Goal: Task Accomplishment & Management: Complete application form

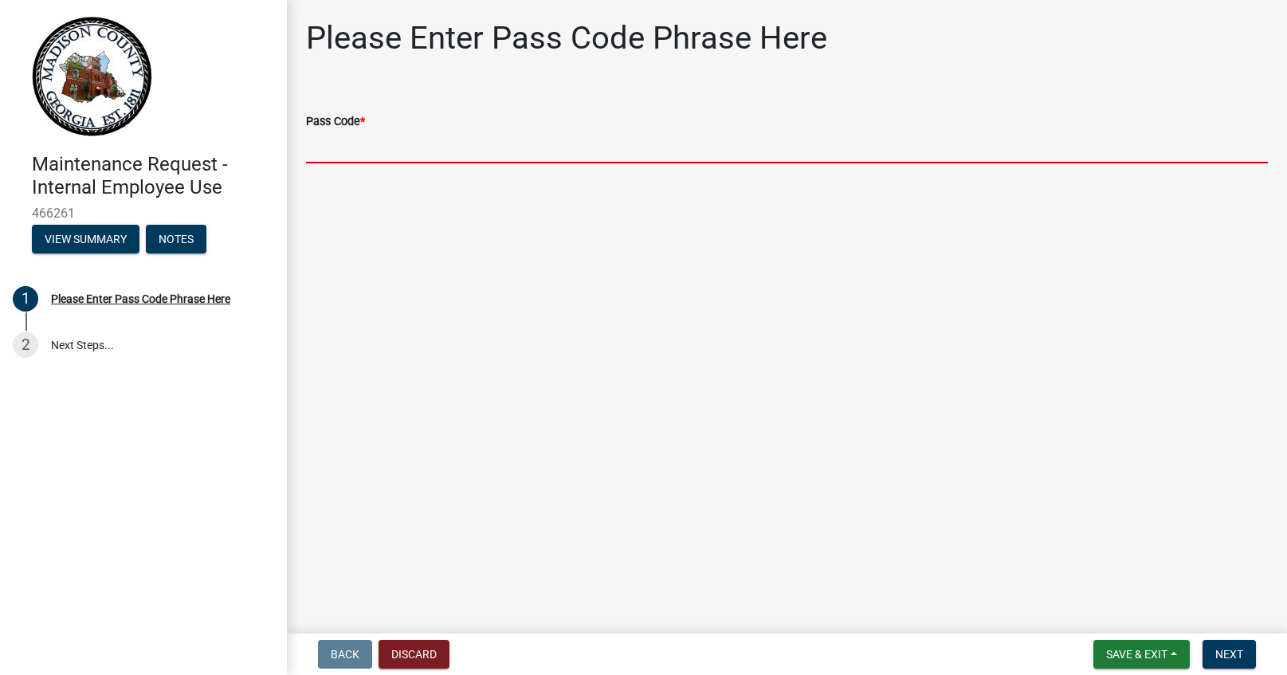
click at [408, 138] on input "Pass Code *" at bounding box center [787, 147] width 962 height 33
type input "bgmr2025"
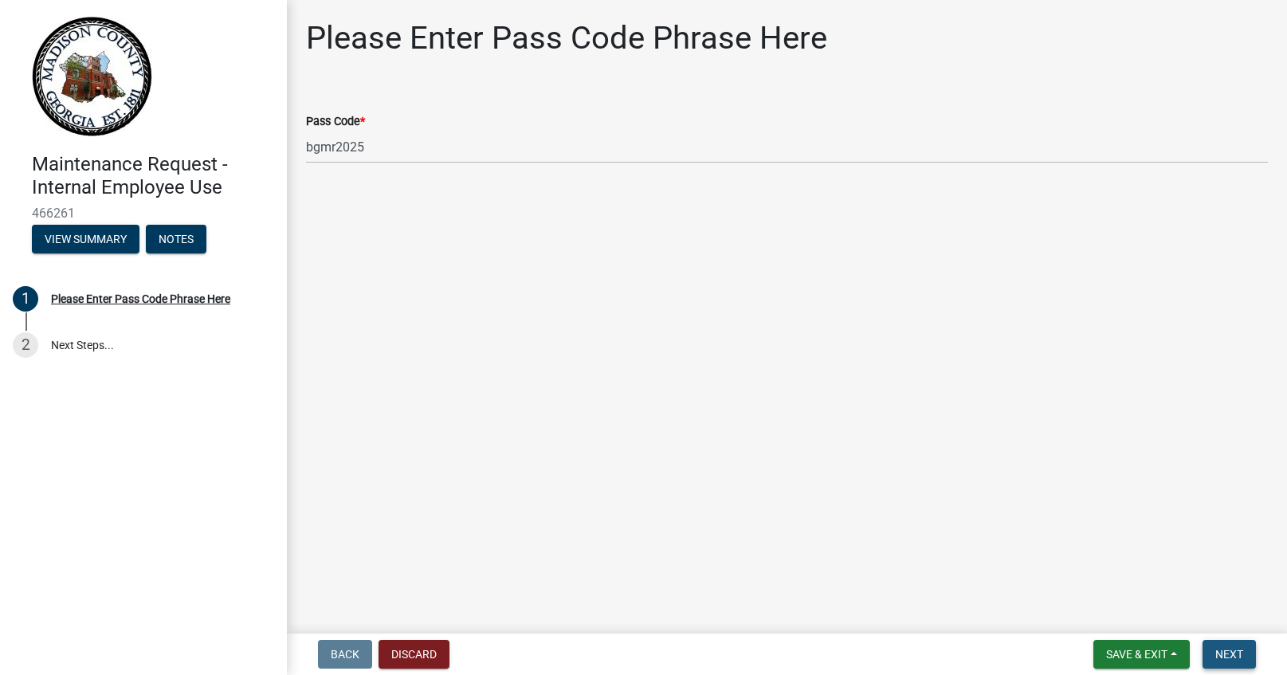
click at [1229, 664] on button "Next" at bounding box center [1228, 654] width 53 height 29
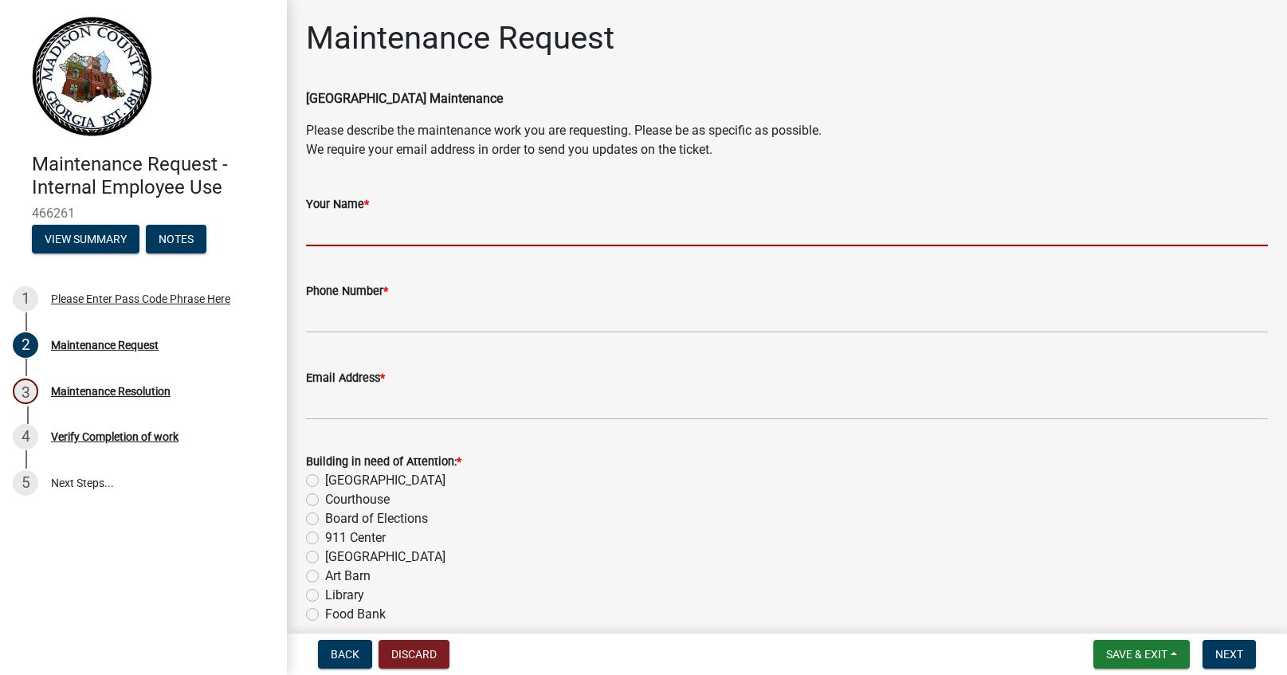
click at [425, 230] on input "Your Name *" at bounding box center [787, 230] width 962 height 33
type input "[PERSON_NAME]"
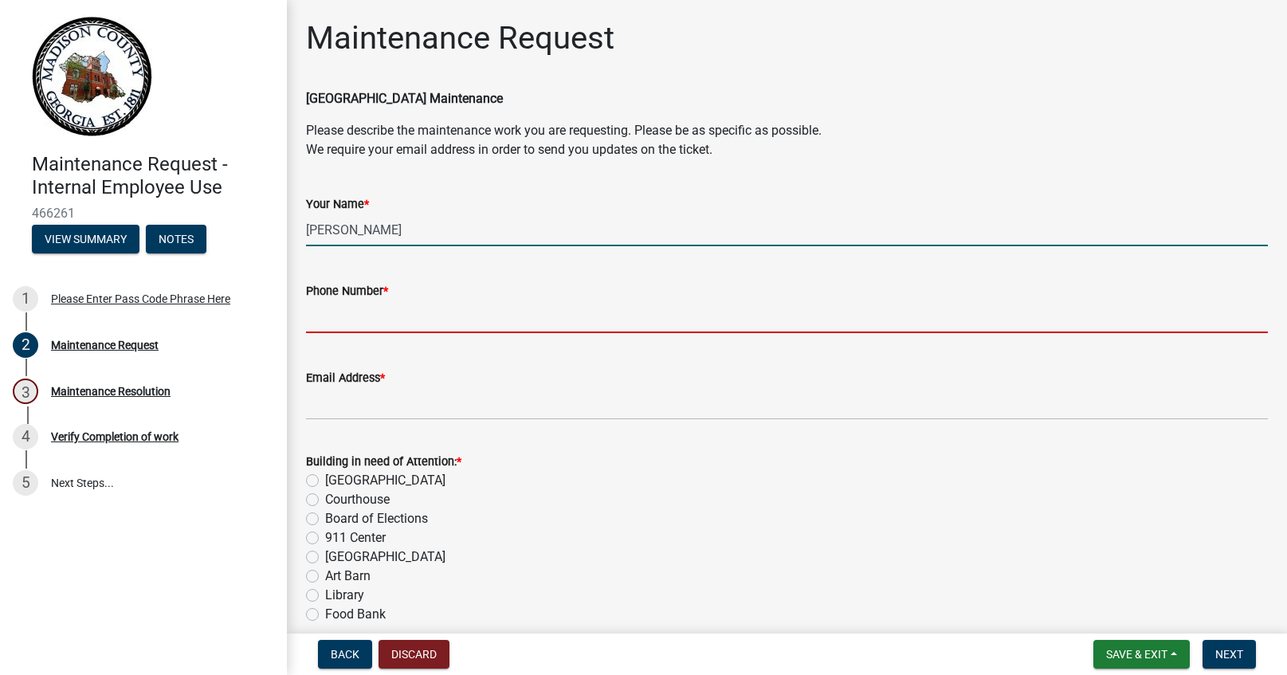
type input "7067956302"
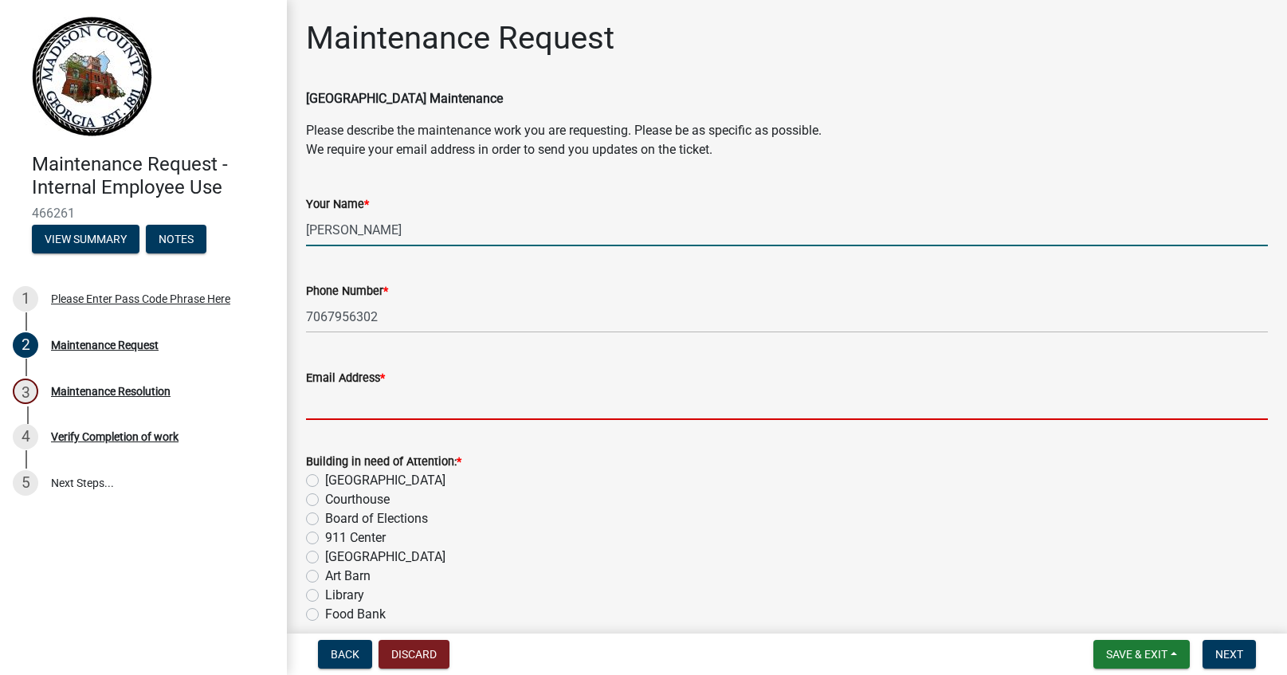
type input "[EMAIL_ADDRESS][DOMAIN_NAME]"
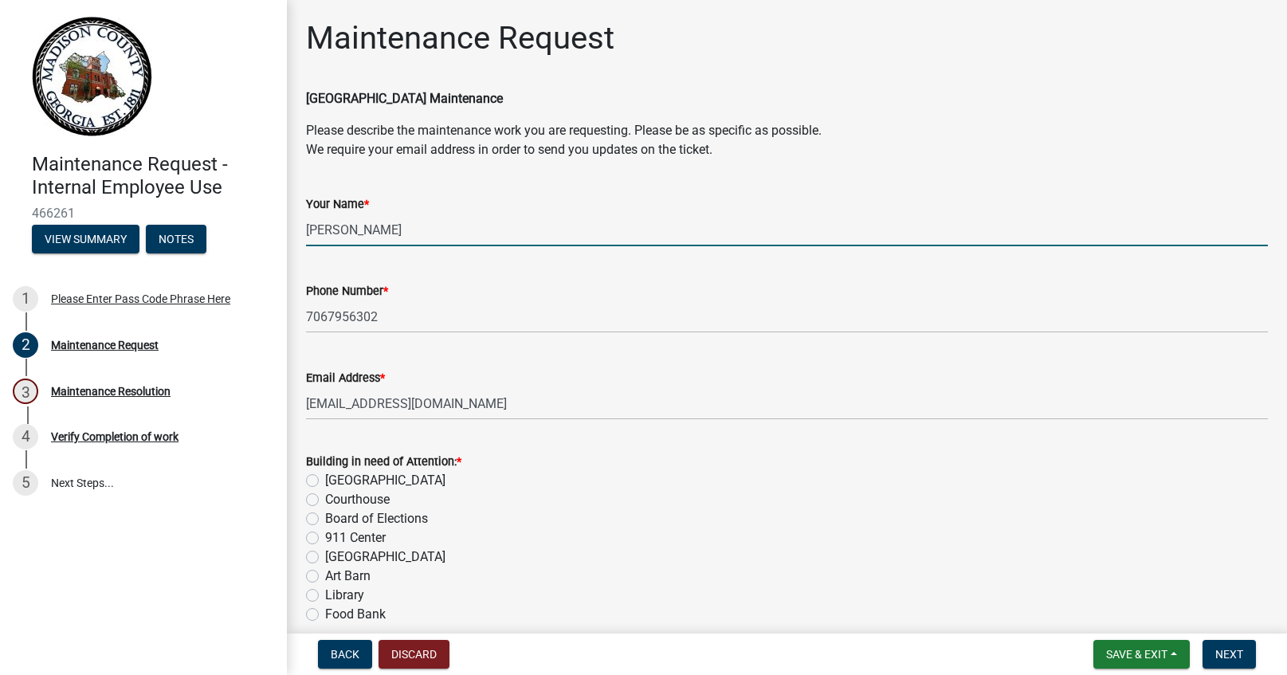
click at [320, 480] on div "[GEOGRAPHIC_DATA]" at bounding box center [787, 480] width 962 height 19
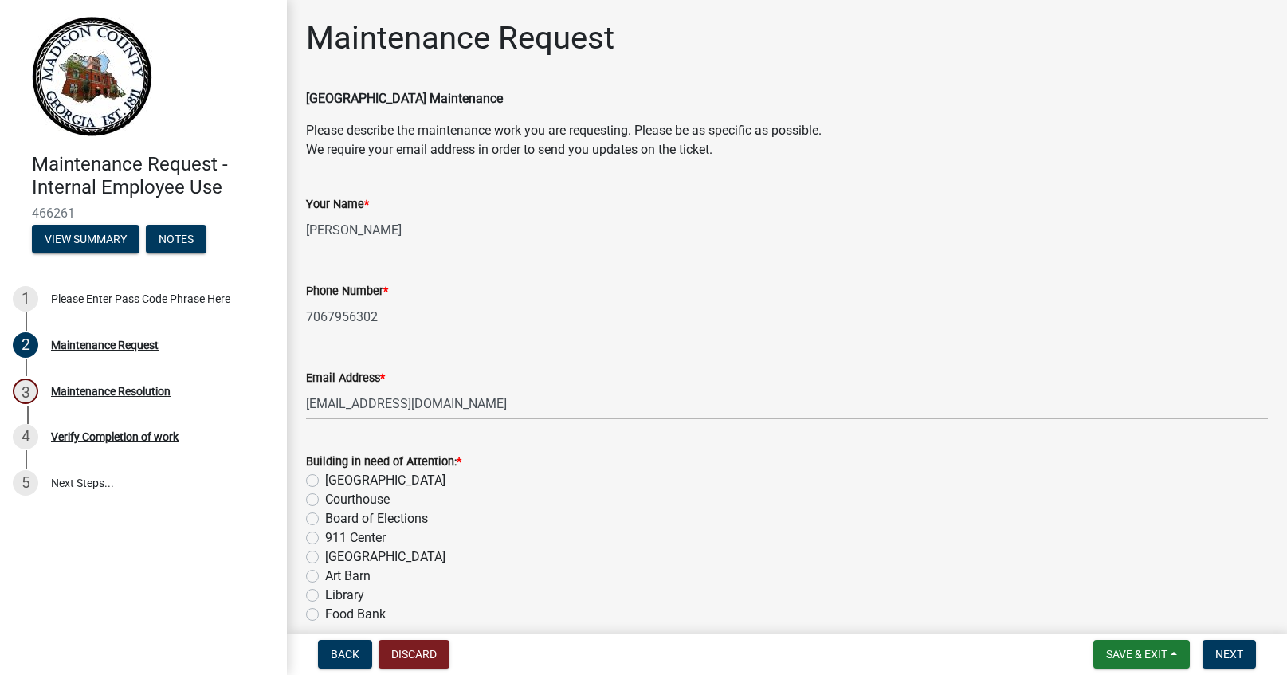
click at [325, 482] on label "[GEOGRAPHIC_DATA]" at bounding box center [385, 480] width 120 height 19
click at [325, 481] on input "[GEOGRAPHIC_DATA]" at bounding box center [330, 476] width 10 height 10
radio input "true"
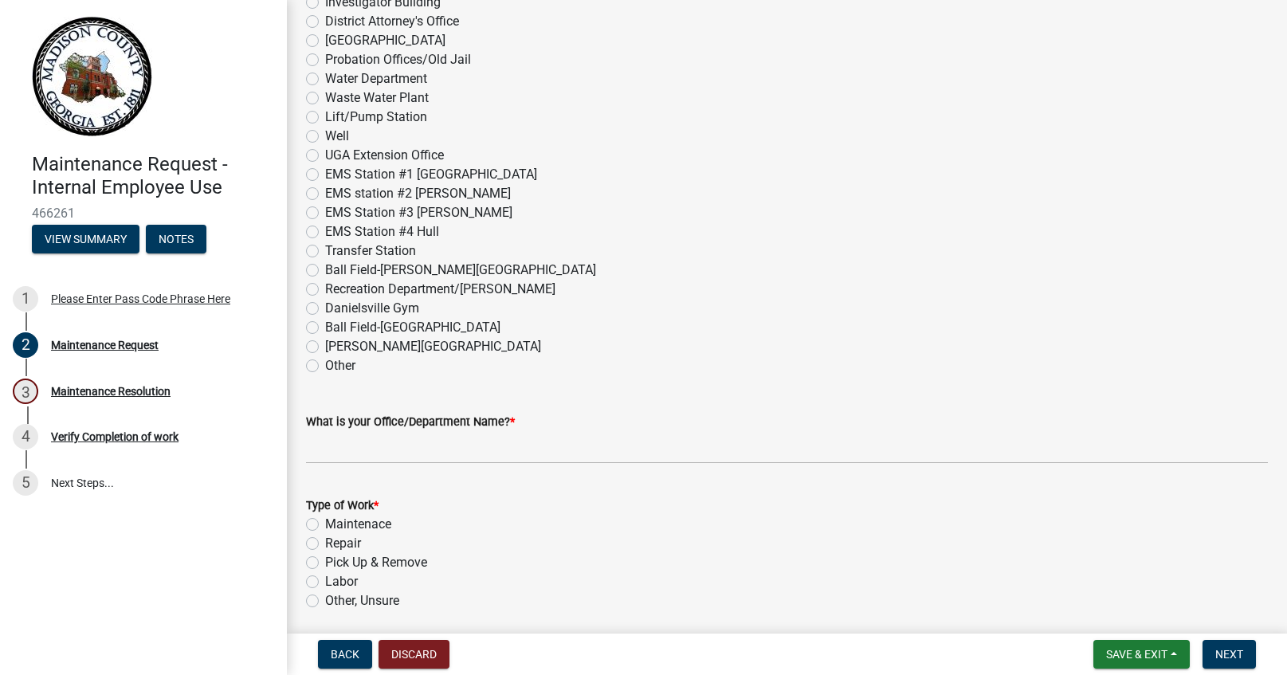
scroll to position [717, 0]
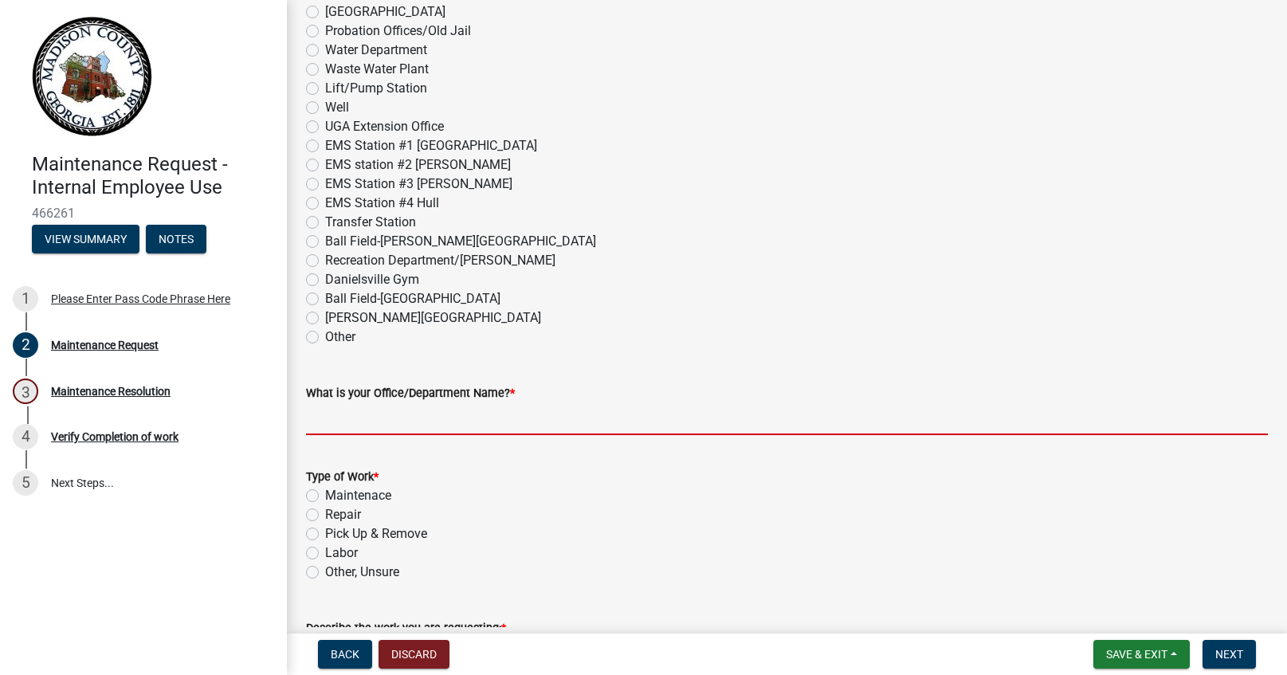
click at [394, 425] on input "What is your Office/Department Name? *" at bounding box center [787, 418] width 962 height 33
type input "County Clerk"
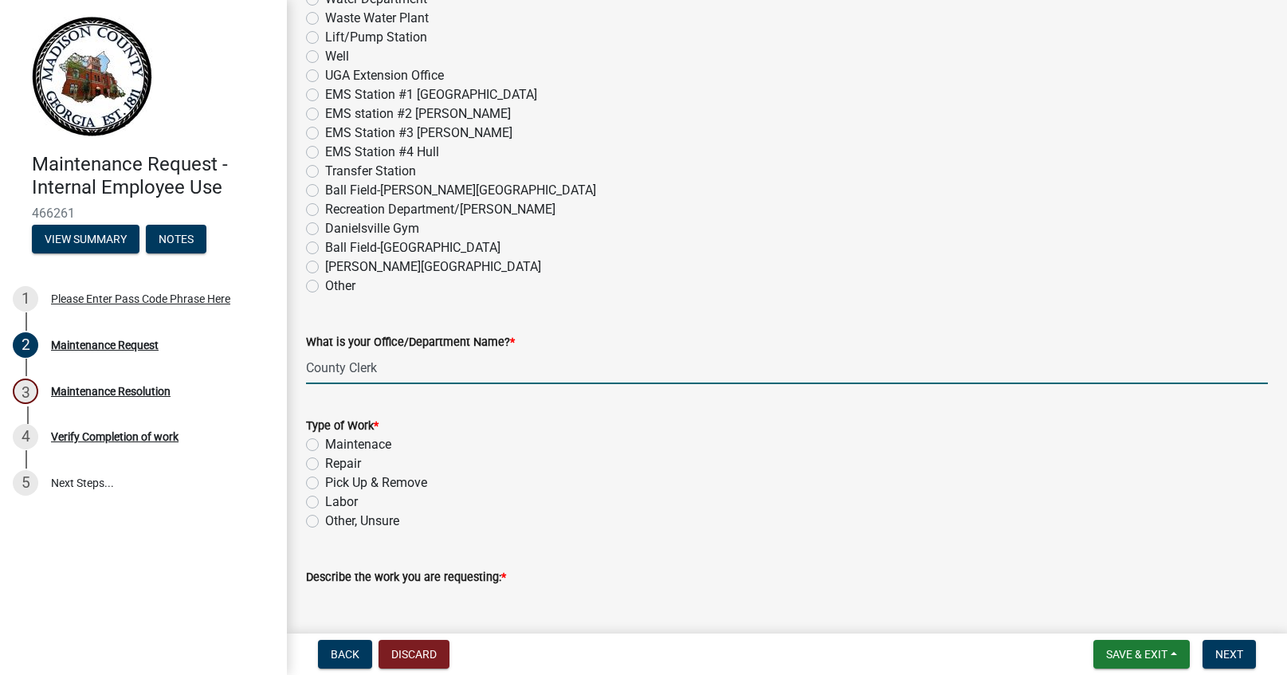
scroll to position [797, 0]
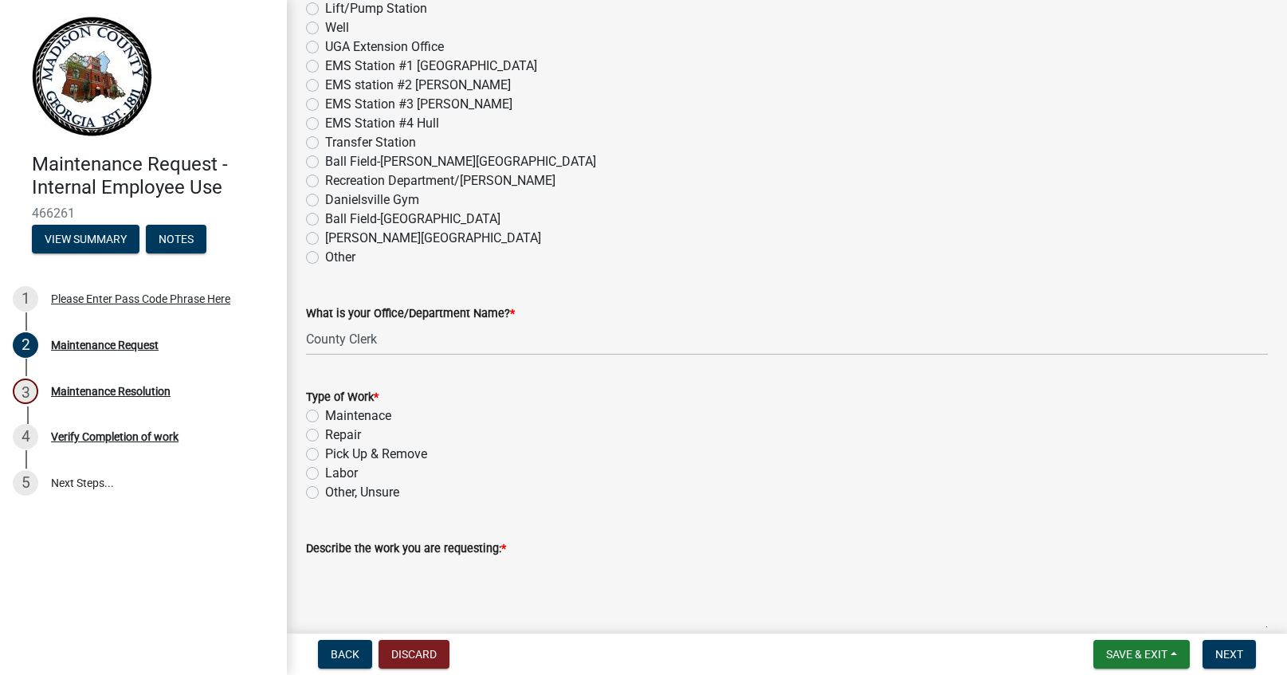
click at [325, 412] on label "Maintenace" at bounding box center [358, 415] width 66 height 19
click at [325, 412] on input "Maintenace" at bounding box center [330, 411] width 10 height 10
radio input "true"
click at [334, 584] on textarea "Describe the work you are requesting: *" at bounding box center [787, 595] width 962 height 75
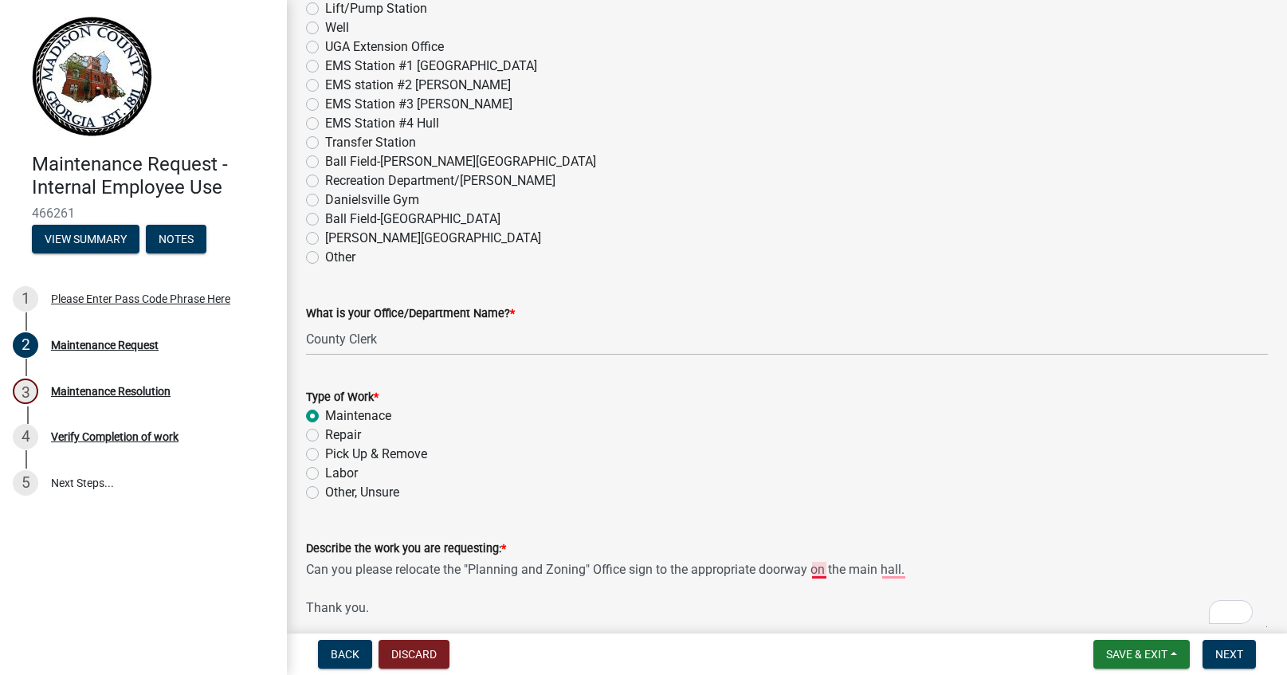
click at [822, 571] on textarea "Can you please relocate the "Planning and Zoning" Office sign to the appropriat…" at bounding box center [787, 595] width 962 height 75
click at [928, 568] on textarea "Could you please relocate the "Planning and Zoning" office sign to the designat…" at bounding box center [787, 595] width 962 height 75
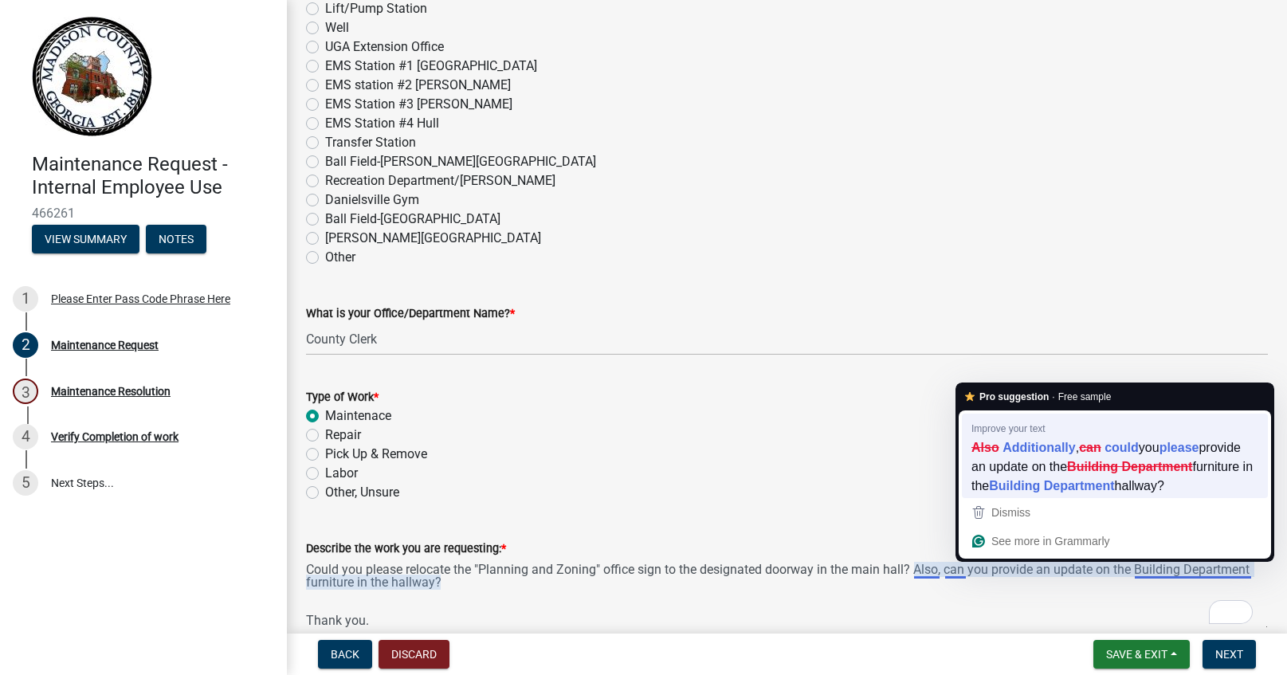
type textarea "Could you please relocate the "Planning and Zoning" office sign to the designat…"
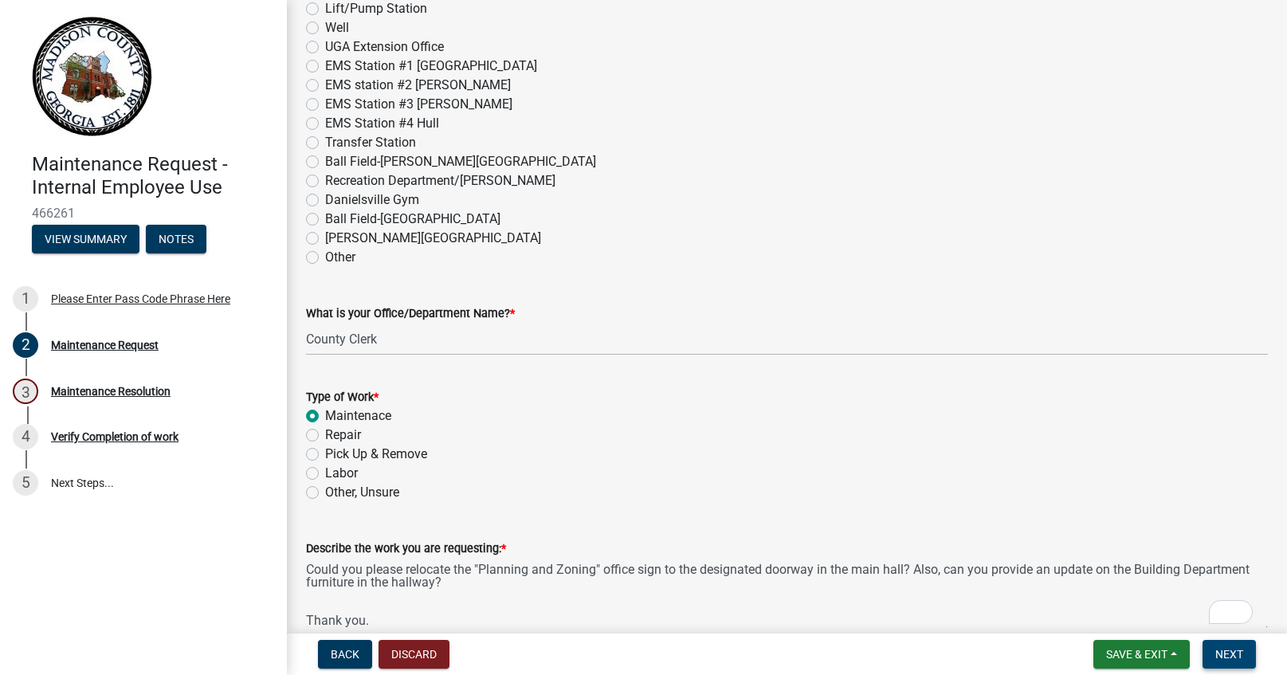
click at [1232, 657] on span "Next" at bounding box center [1229, 654] width 28 height 13
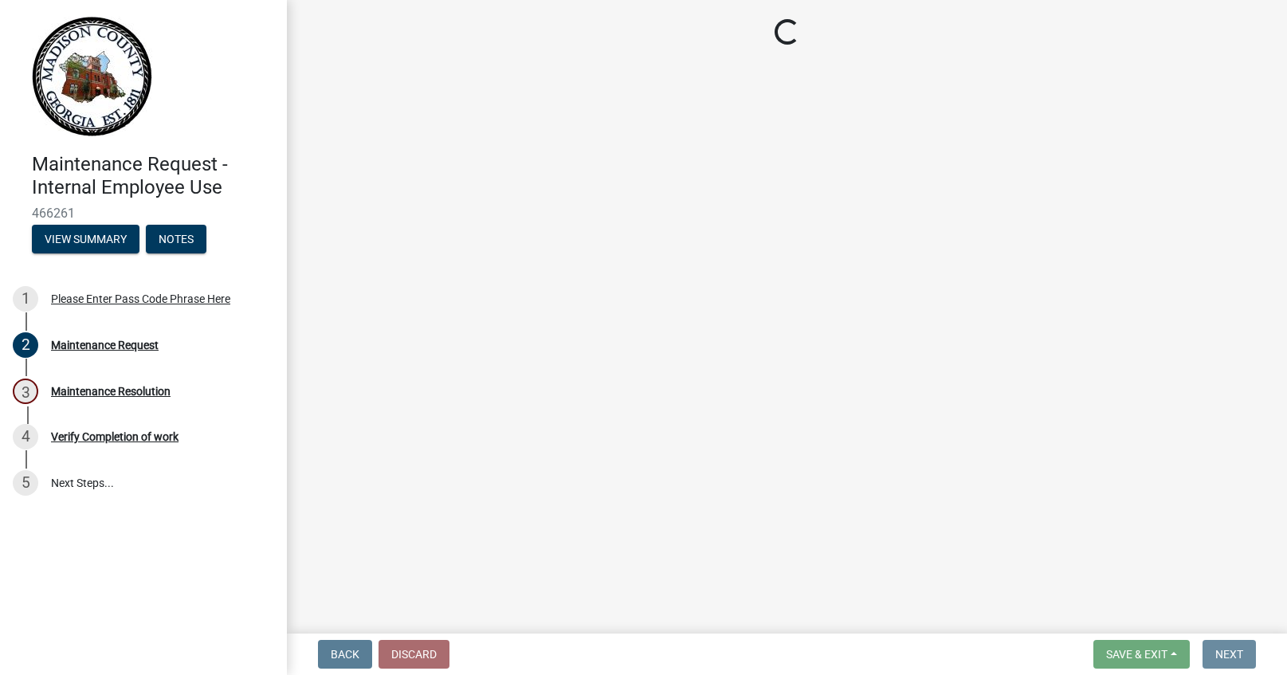
scroll to position [0, 0]
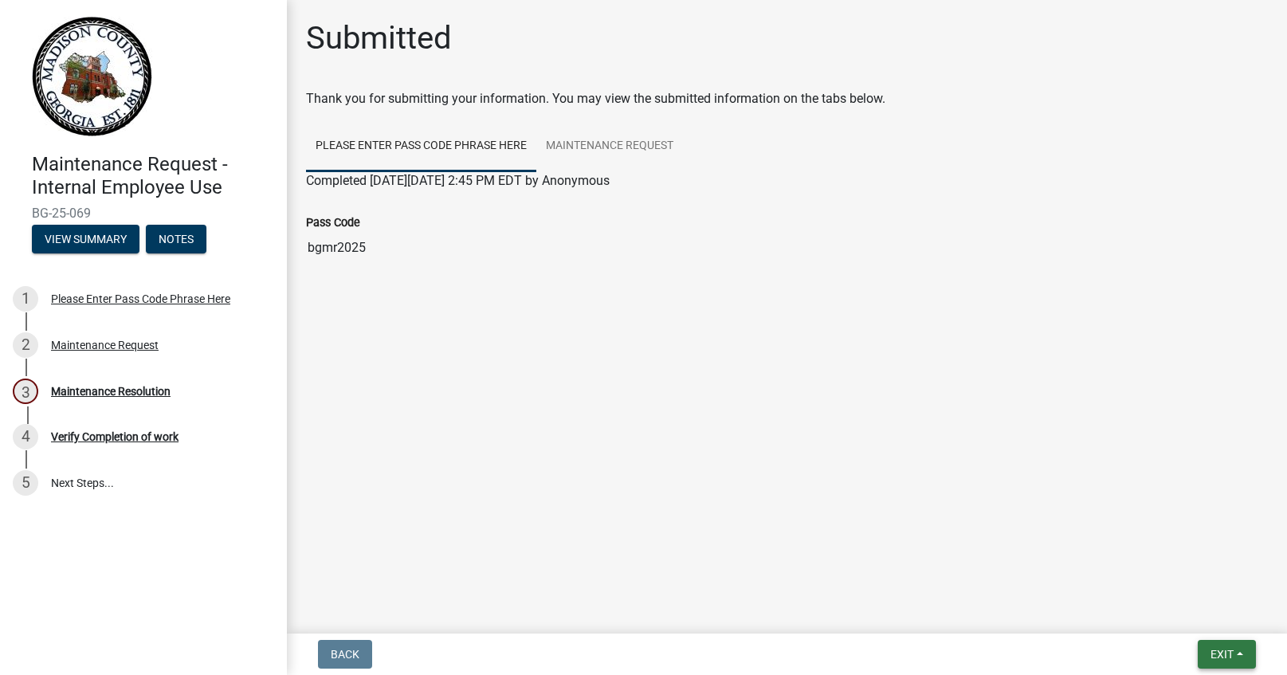
click at [1224, 652] on span "Exit" at bounding box center [1221, 654] width 23 height 13
click at [1184, 614] on button "Save & Exit" at bounding box center [1191, 613] width 127 height 38
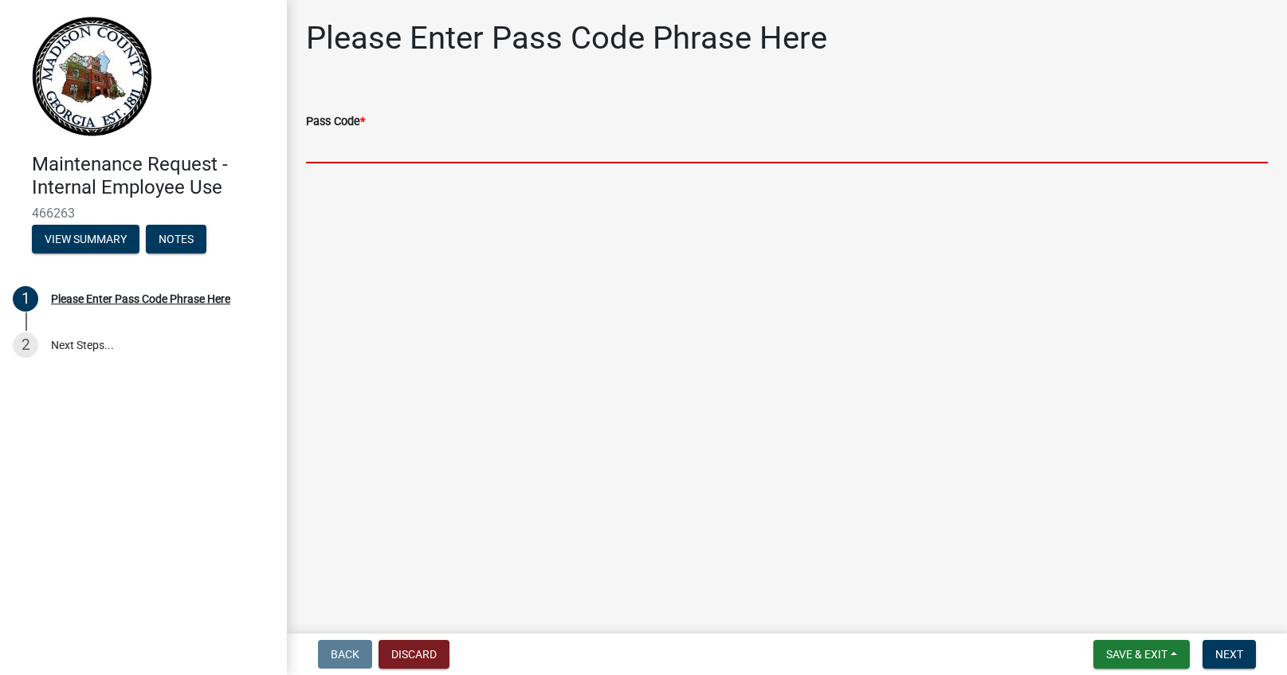
click at [447, 133] on input "Pass Code *" at bounding box center [787, 147] width 962 height 33
type input "bgmr2025"
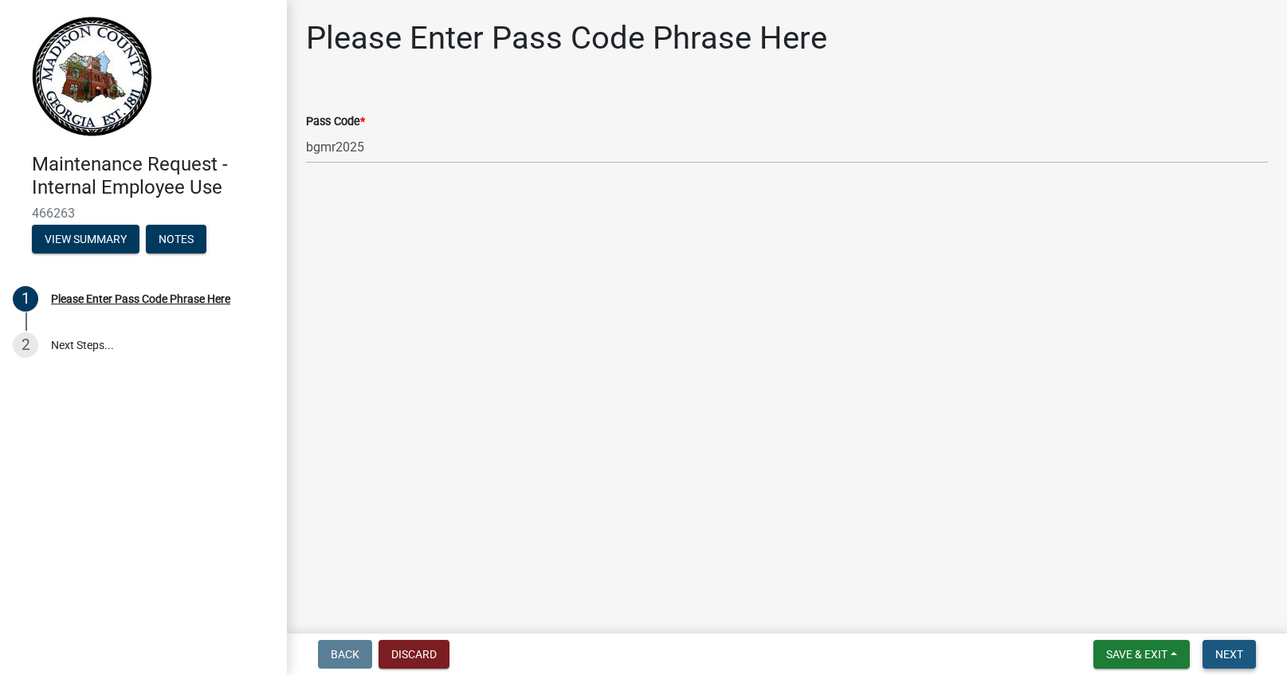
click at [1217, 653] on span "Next" at bounding box center [1229, 654] width 28 height 13
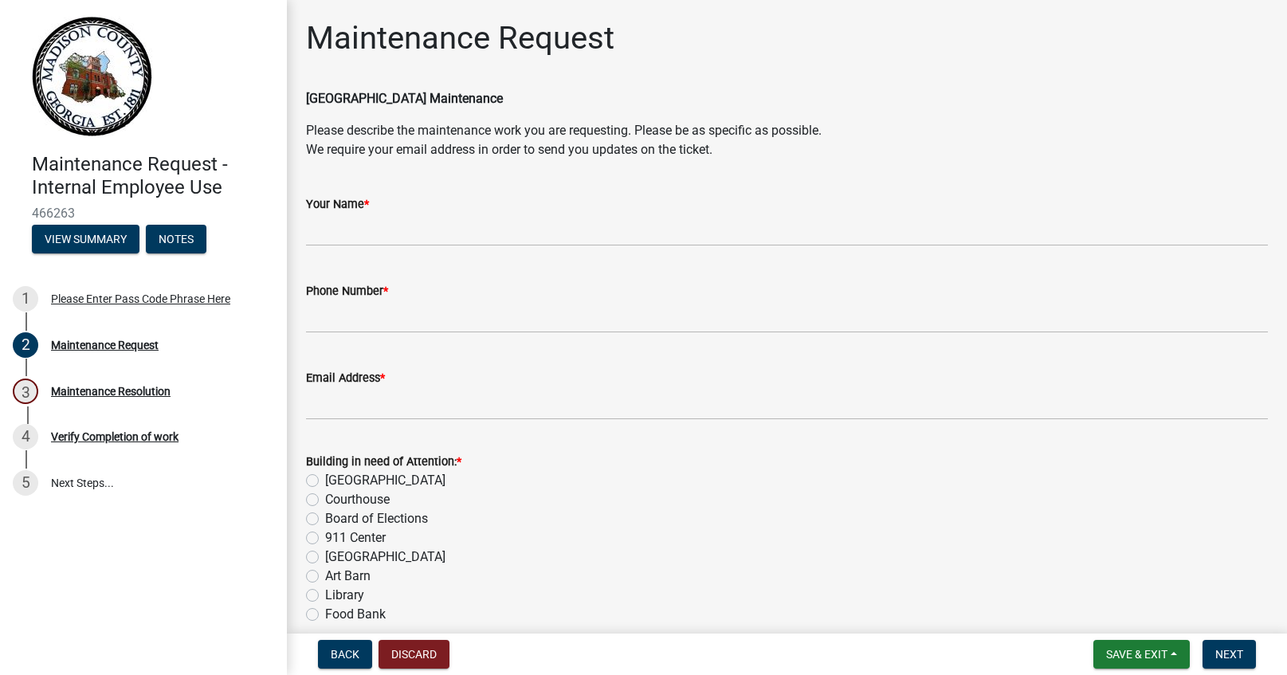
click at [381, 207] on div "Your Name *" at bounding box center [787, 203] width 962 height 19
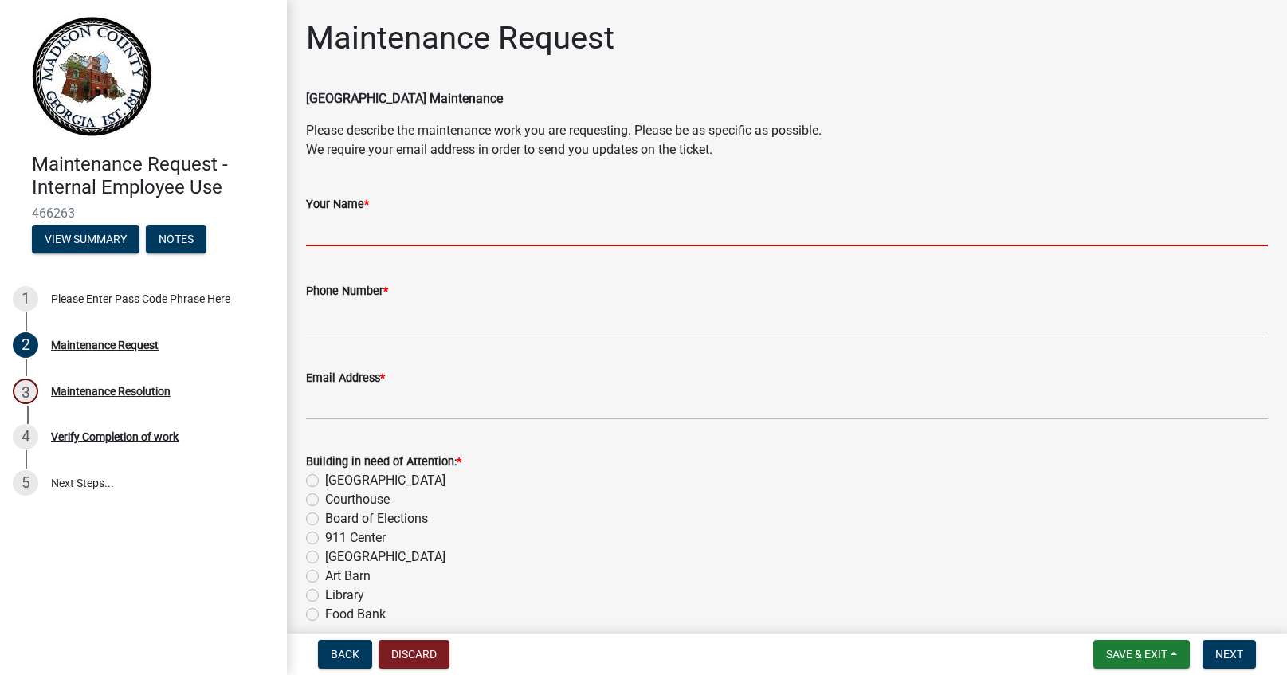
click at [378, 220] on input "Your Name *" at bounding box center [787, 230] width 962 height 33
type input "[PERSON_NAME]"
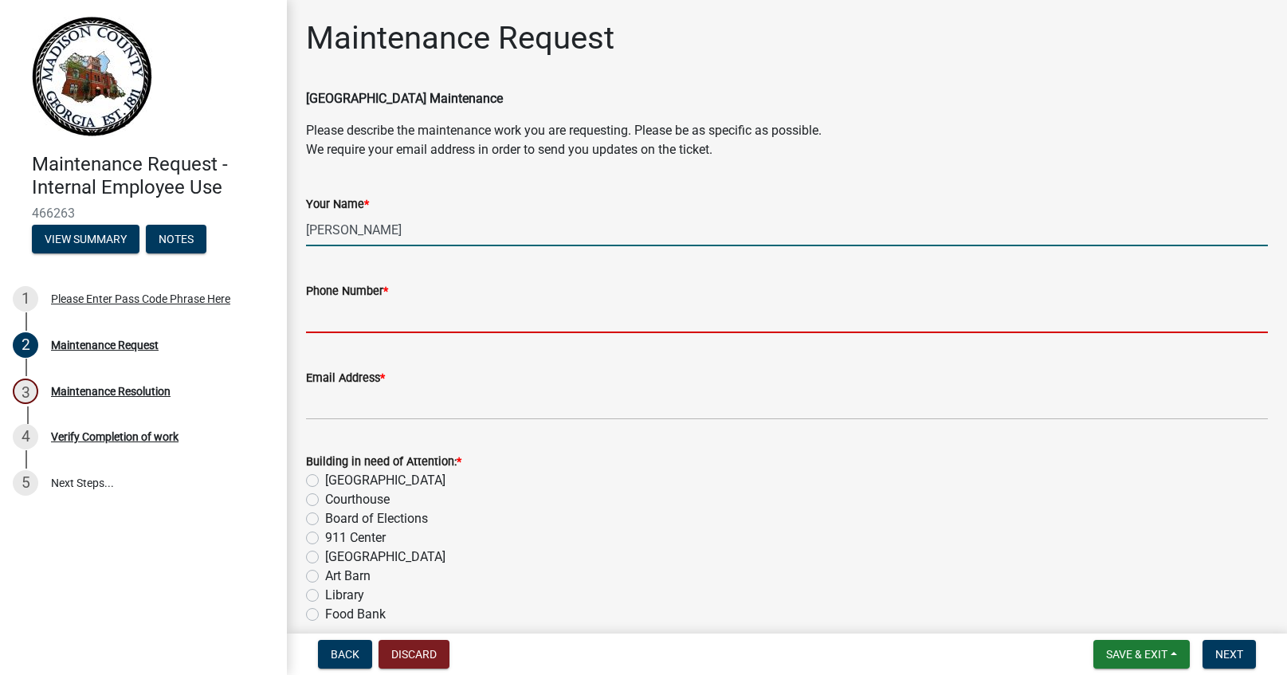
type input "7067956302"
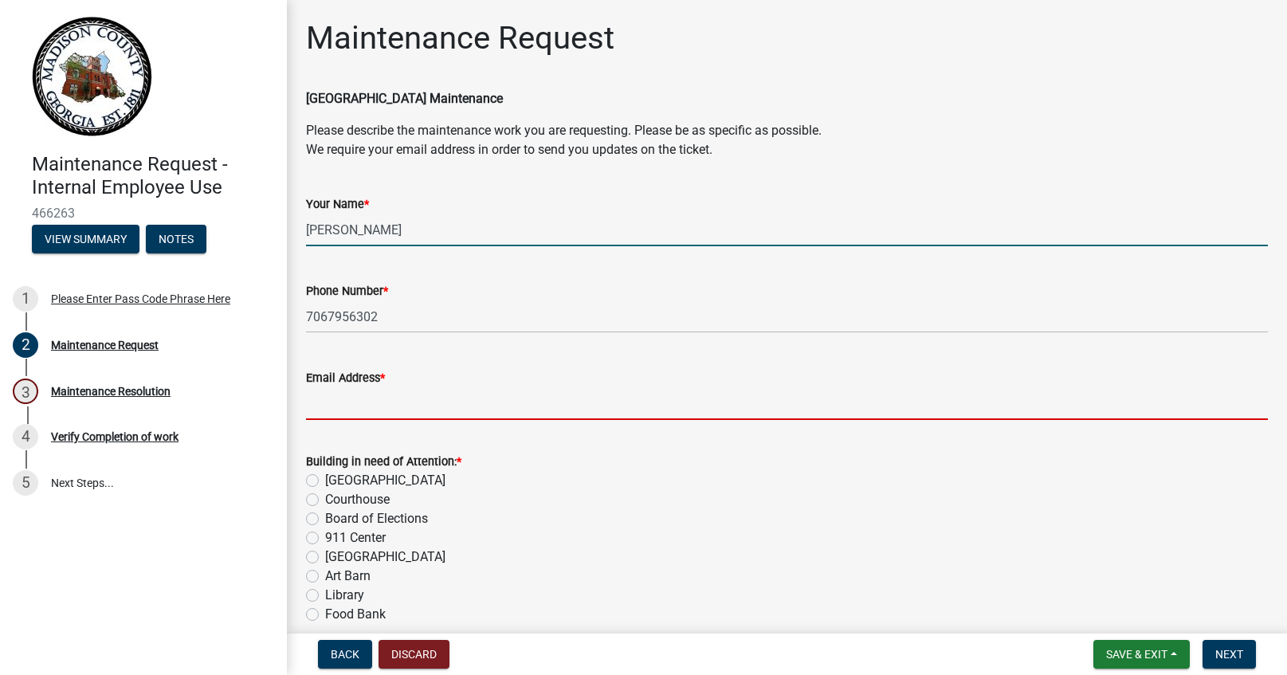
type input "[EMAIL_ADDRESS][DOMAIN_NAME]"
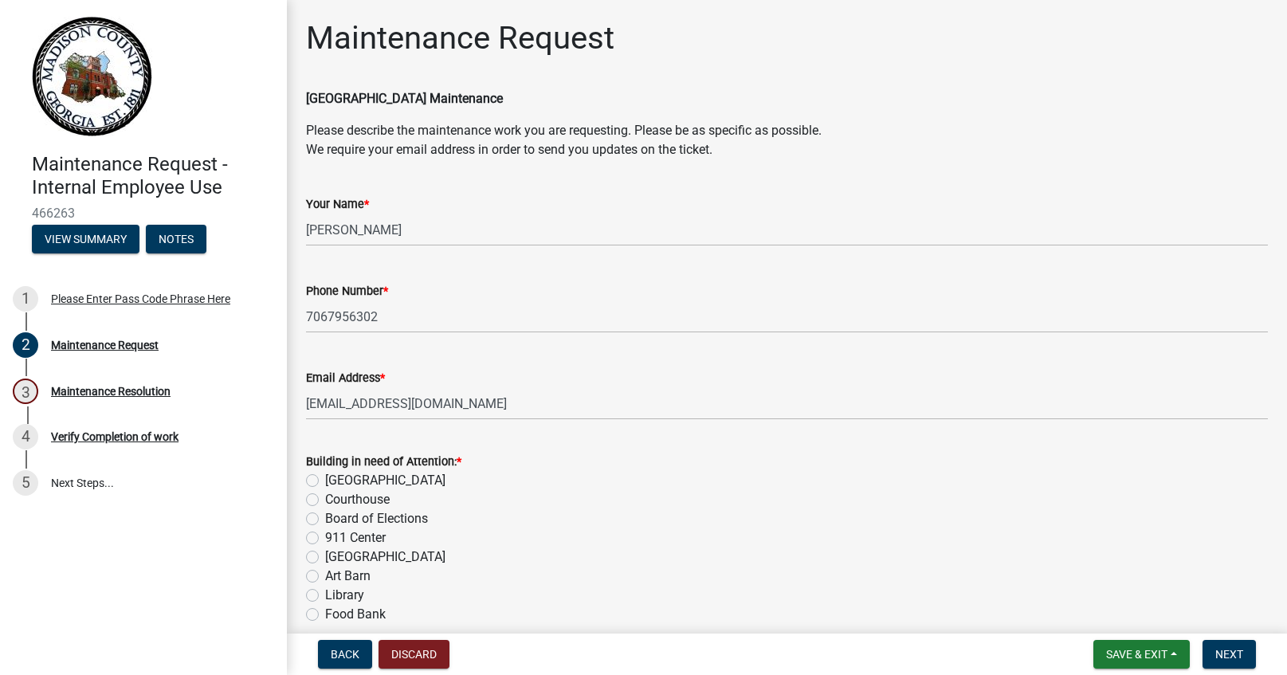
click at [325, 479] on label "[GEOGRAPHIC_DATA]" at bounding box center [385, 480] width 120 height 19
click at [325, 479] on input "[GEOGRAPHIC_DATA]" at bounding box center [330, 476] width 10 height 10
radio input "true"
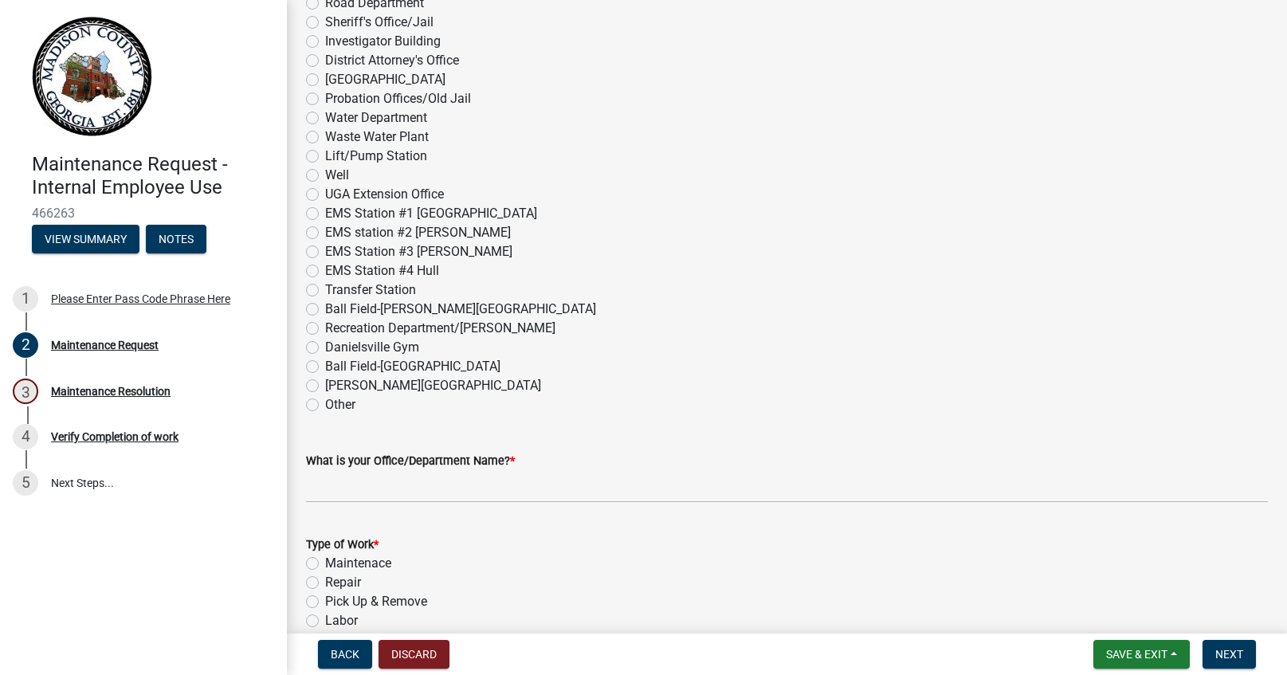
scroll to position [797, 0]
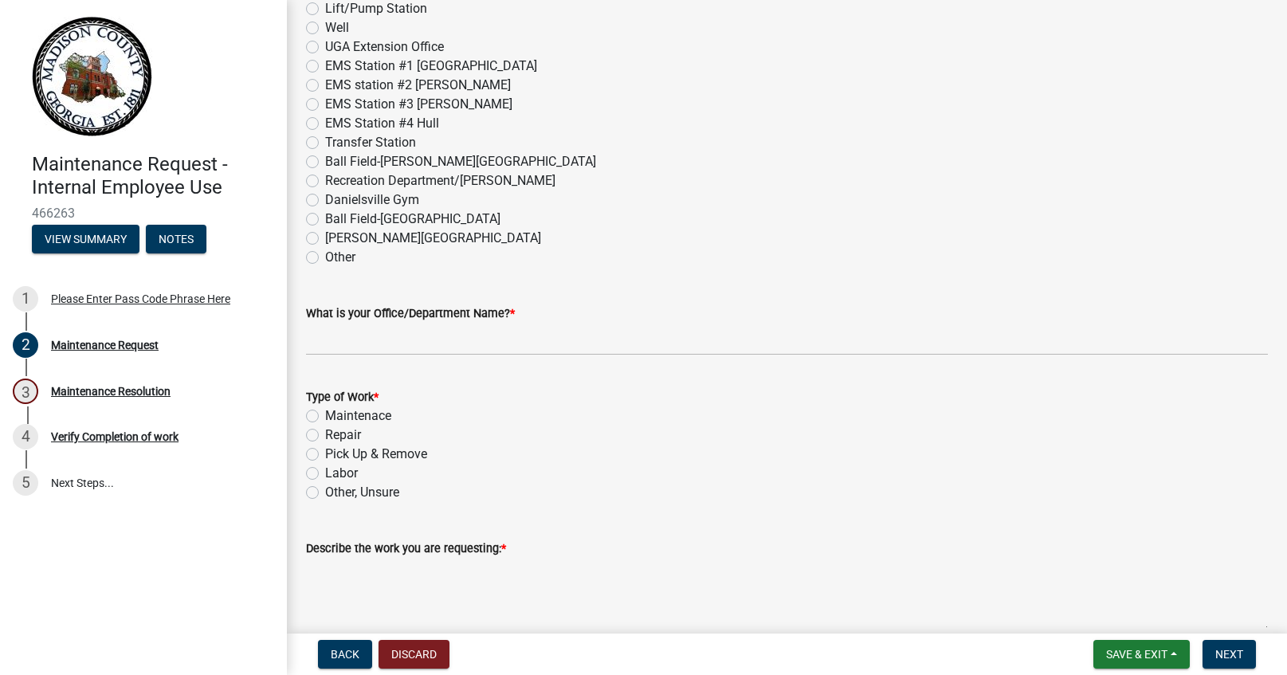
click at [325, 410] on label "Maintenace" at bounding box center [358, 415] width 66 height 19
click at [325, 410] on input "Maintenace" at bounding box center [330, 411] width 10 height 10
radio input "true"
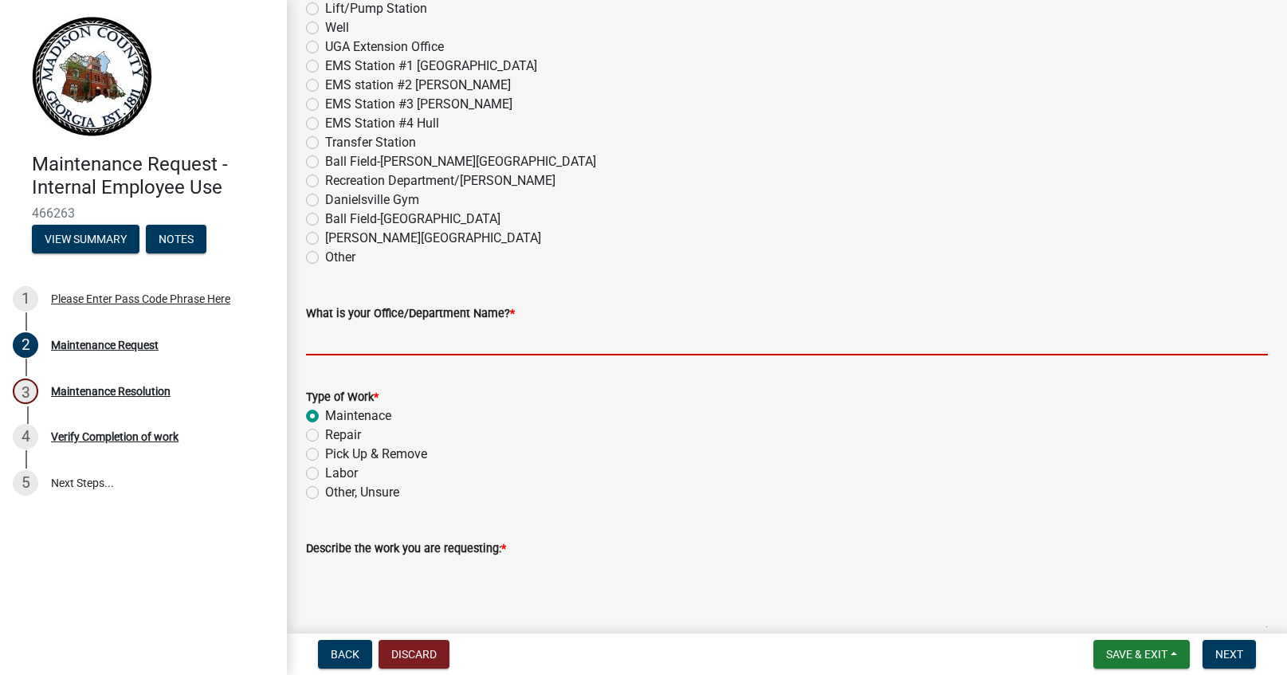
click at [367, 340] on input "What is your Office/Department Name? *" at bounding box center [787, 339] width 962 height 33
type input "County Clerk"
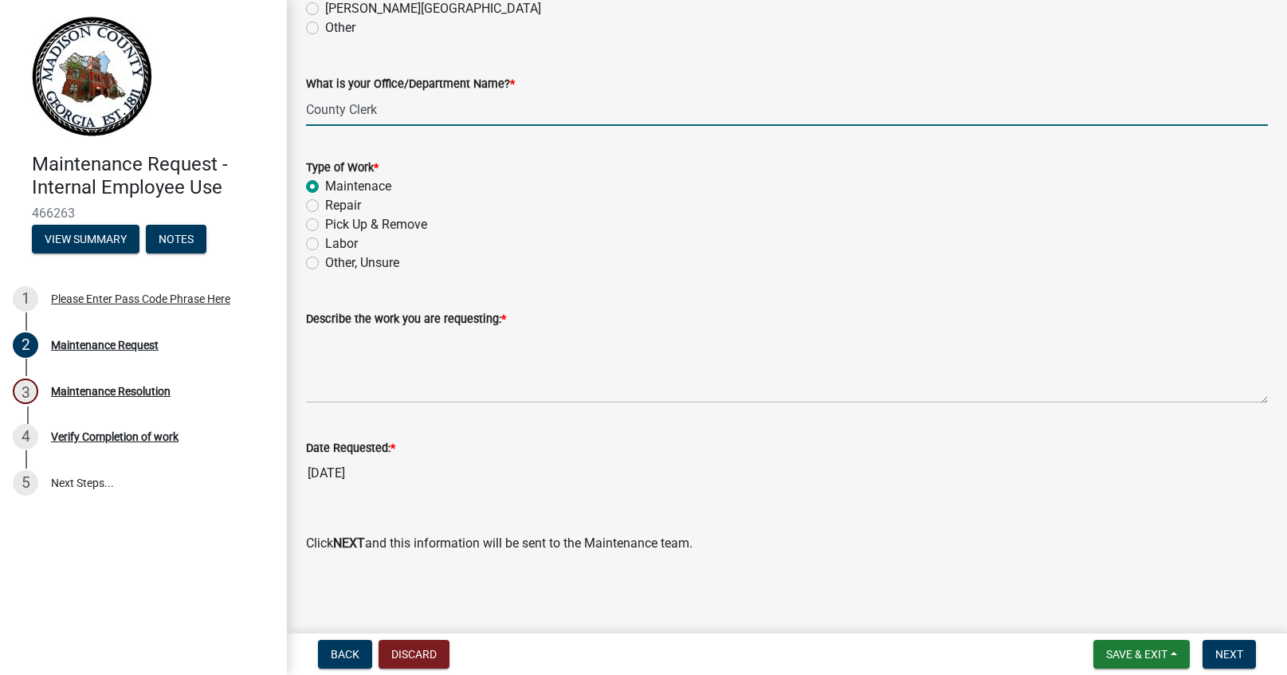
scroll to position [1027, 0]
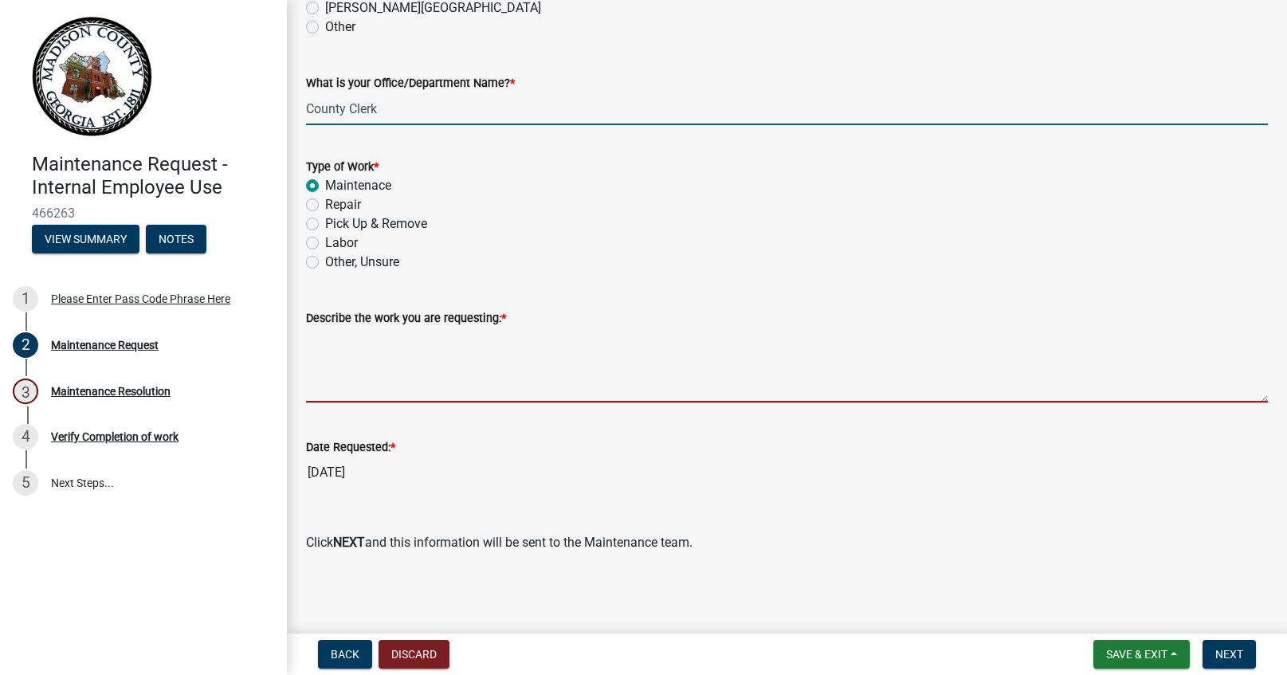
click at [333, 387] on textarea "Describe the work you are requesting: *" at bounding box center [787, 364] width 962 height 75
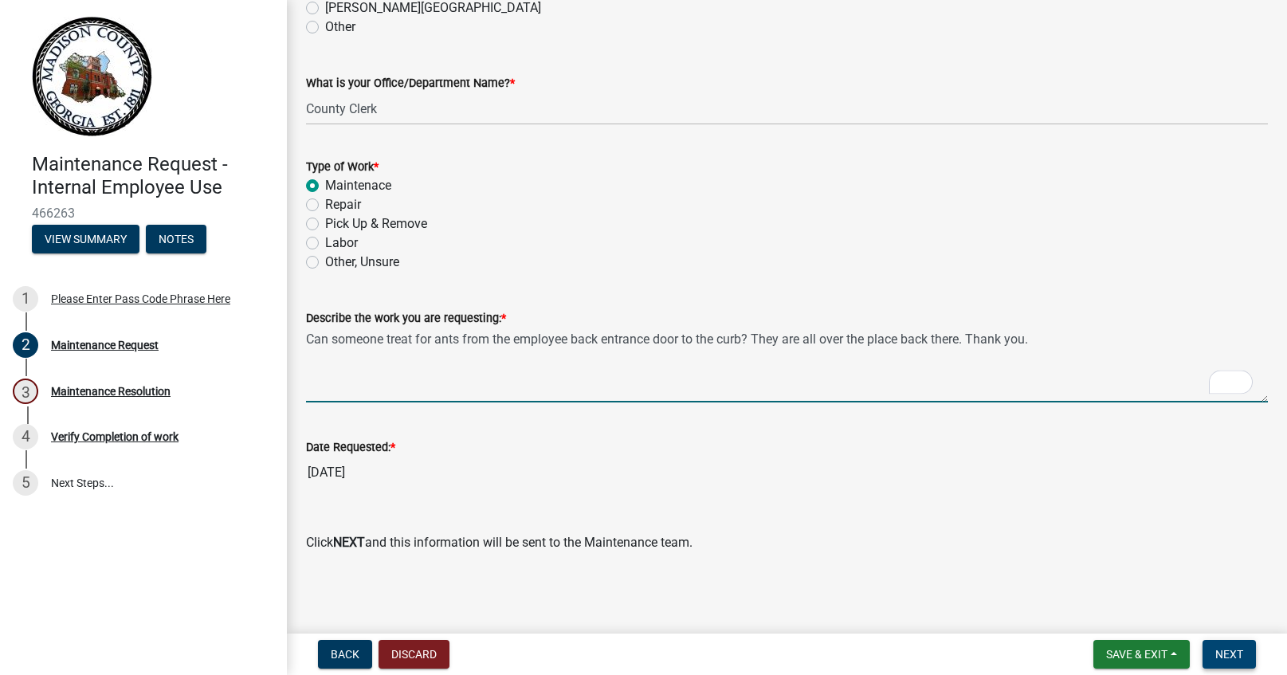
type textarea "Can someone treat for ants from the employee back entrance door to the curb? Th…"
click at [1227, 653] on span "Next" at bounding box center [1229, 654] width 28 height 13
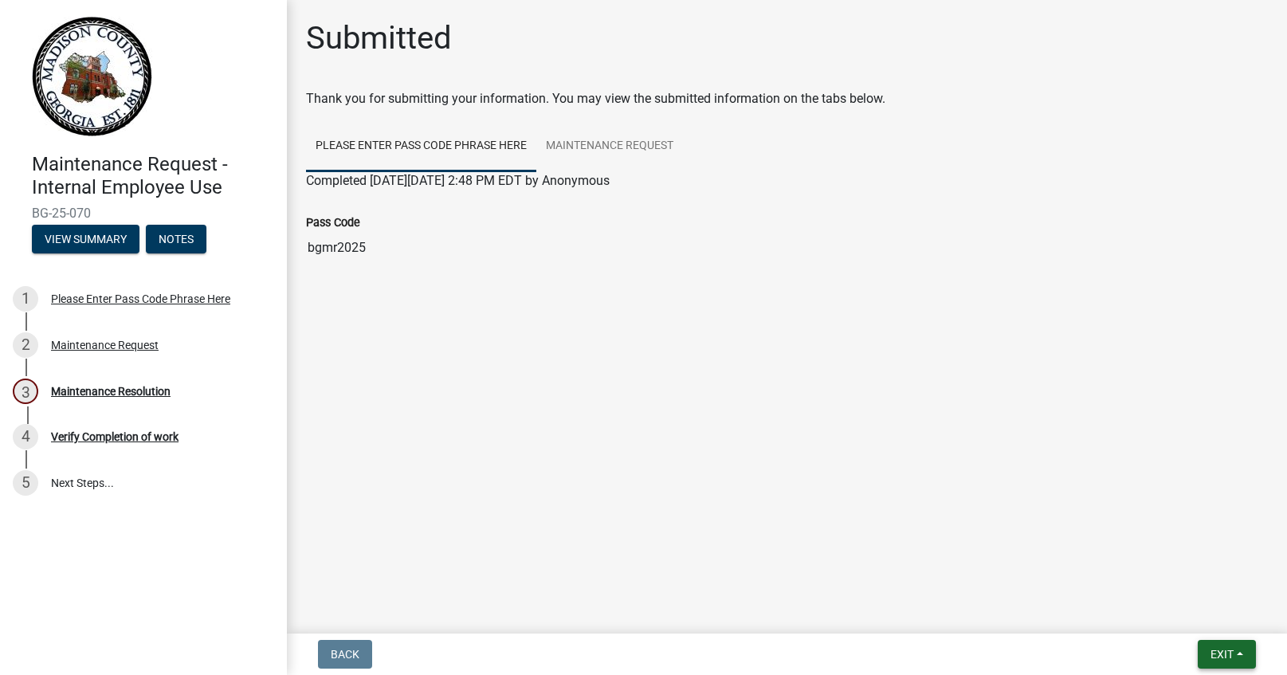
click at [1216, 649] on span "Exit" at bounding box center [1221, 654] width 23 height 13
click at [1205, 614] on button "Save & Exit" at bounding box center [1191, 613] width 127 height 38
